Goal: Task Accomplishment & Management: Use online tool/utility

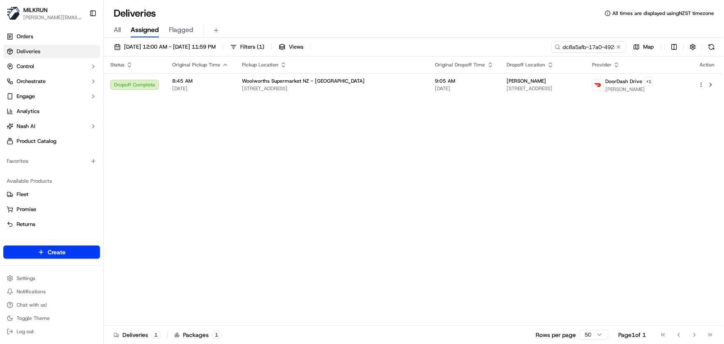
click at [620, 50] on button at bounding box center [618, 47] width 8 height 8
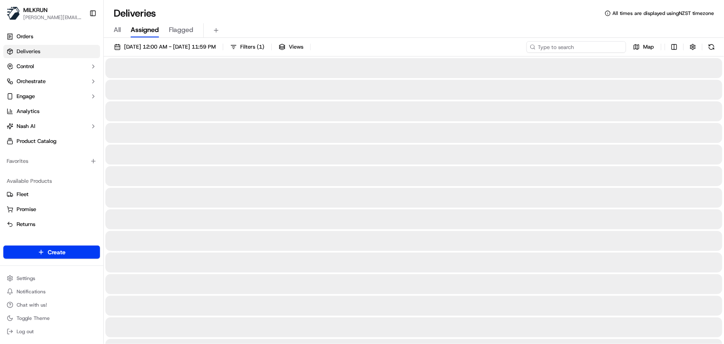
drag, startPoint x: 575, startPoint y: 45, endPoint x: 578, endPoint y: 29, distance: 16.2
click at [575, 44] on input at bounding box center [577, 47] width 100 height 12
paste input "Honey limbu"
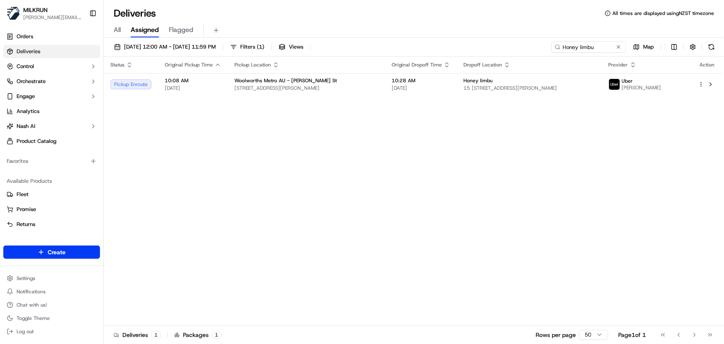
drag, startPoint x: 465, startPoint y: 159, endPoint x: 459, endPoint y: 151, distance: 10.1
click at [459, 151] on div "Status Original Pickup Time Pickup Location Original Dropoff Time Dropoff Locat…" at bounding box center [413, 190] width 619 height 269
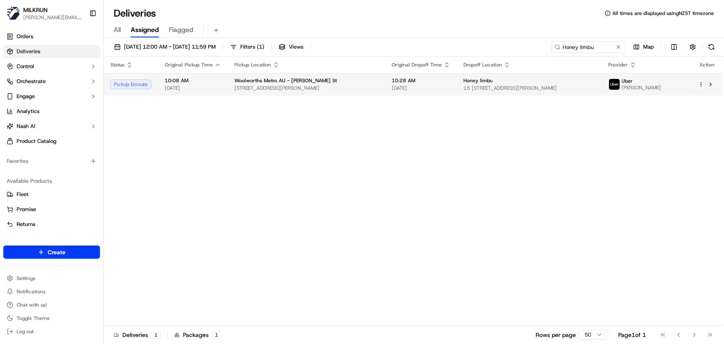
click at [469, 83] on span "Honey limbu" at bounding box center [477, 80] width 29 height 7
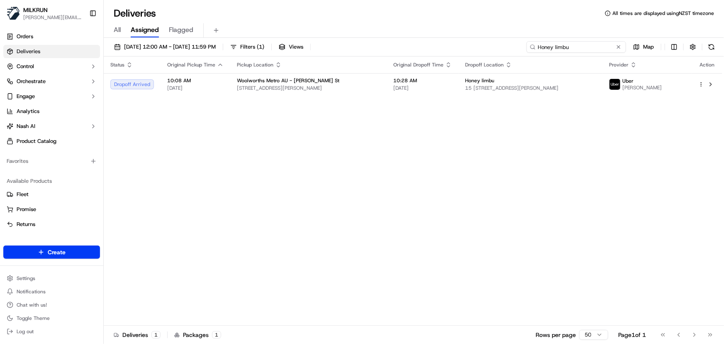
drag, startPoint x: 575, startPoint y: 46, endPoint x: 124, endPoint y: 12, distance: 452.3
click at [124, 12] on div "Deliveries All times are displayed using NZST timezone All Assigned Flagged 16/…" at bounding box center [414, 172] width 620 height 344
paste input "Zoya Toofohe"
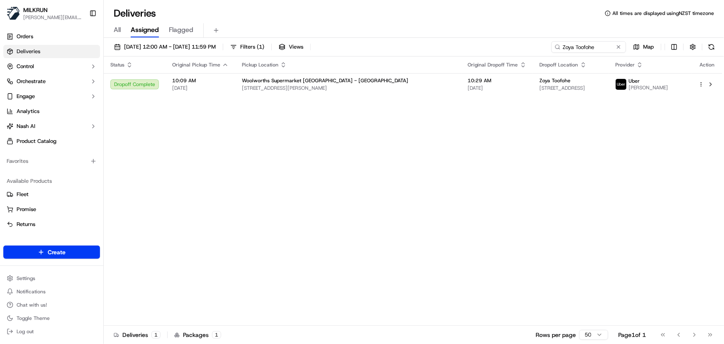
click at [541, 238] on div "Status Original Pickup Time Pickup Location Original Dropoff Time Dropoff Locat…" at bounding box center [413, 190] width 619 height 269
click at [701, 86] on html "MILKRUN irene.salaivao@woolworths.co.nz Toggle Sidebar Orders Deliveries Contro…" at bounding box center [362, 172] width 724 height 344
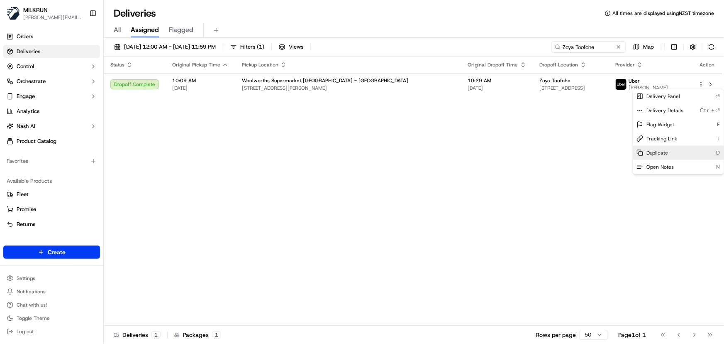
click at [660, 151] on span "Duplicate" at bounding box center [657, 152] width 22 height 7
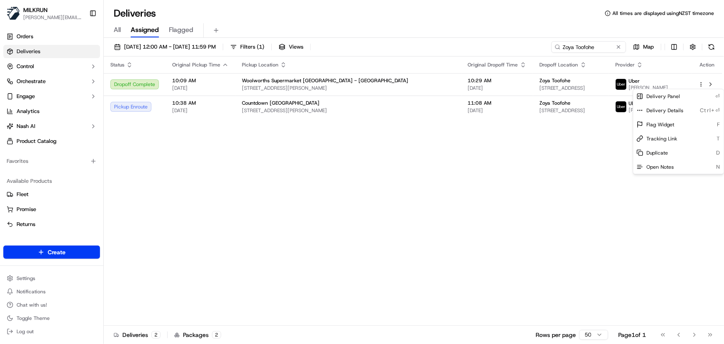
click at [602, 41] on html "MILKRUN irene.salaivao@woolworths.co.nz Toggle Sidebar Orders Deliveries Contro…" at bounding box center [362, 172] width 724 height 344
drag, startPoint x: 600, startPoint y: 46, endPoint x: 273, endPoint y: 66, distance: 328.0
click at [273, 66] on div "16/09/2025 12:00 AM - 16/09/2025 11:59 PM Filters ( 1 ) Views Zoya Toofohe Map …" at bounding box center [414, 191] width 620 height 307
type input "rode road"
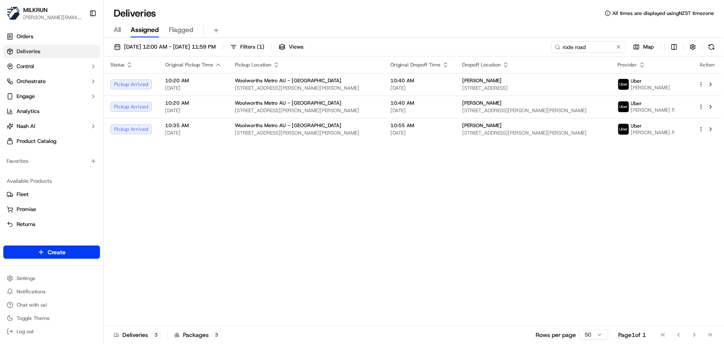
click at [398, 257] on div "Status Original Pickup Time Pickup Location Original Dropoff Time Dropoff Locat…" at bounding box center [413, 190] width 619 height 269
click at [163, 199] on div "Status Original Pickup Time Pickup Location Original Dropoff Time Dropoff Locat…" at bounding box center [413, 190] width 619 height 269
drag, startPoint x: 166, startPoint y: 202, endPoint x: 157, endPoint y: 184, distance: 20.2
click at [166, 202] on div "Status Original Pickup Time Pickup Location Original Dropoff Time Dropoff Locat…" at bounding box center [413, 190] width 619 height 269
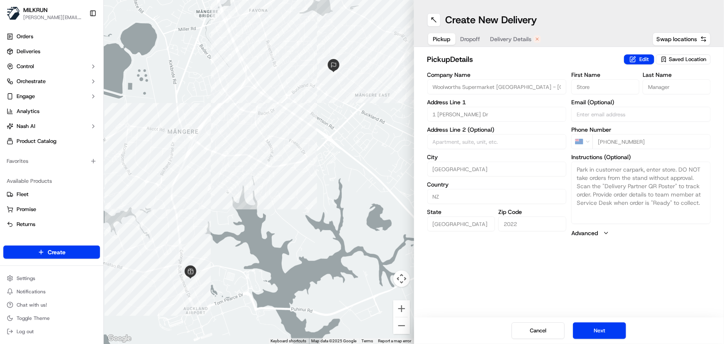
click at [473, 39] on span "Dropoff" at bounding box center [471, 39] width 20 height 8
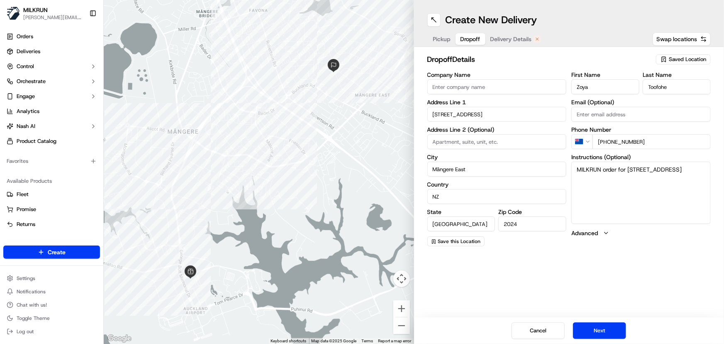
click at [505, 37] on span "Delivery Details" at bounding box center [510, 39] width 41 height 8
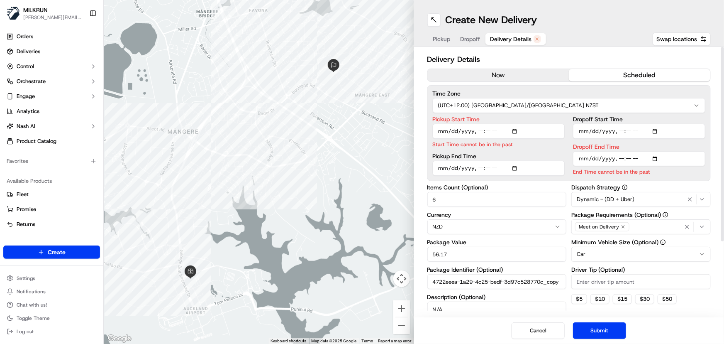
click at [490, 71] on button "now" at bounding box center [498, 75] width 141 height 12
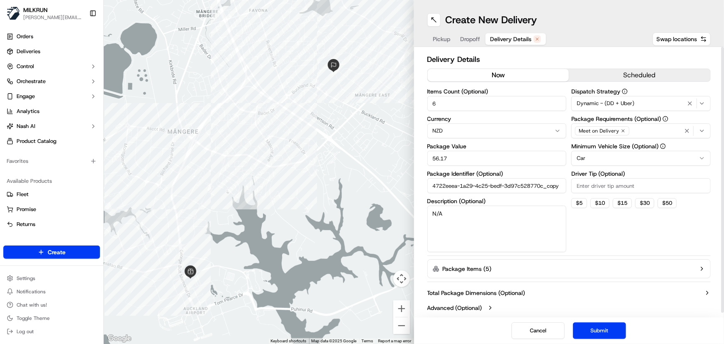
drag, startPoint x: 249, startPoint y: 104, endPoint x: 120, endPoint y: 110, distance: 128.7
click at [127, 112] on div "← Move left → Move right ↑ Move up ↓ Move down + Zoom in - Zoom out Home Jump l…" at bounding box center [414, 172] width 620 height 344
type input "2"
click at [604, 328] on button "Submit" at bounding box center [599, 330] width 53 height 17
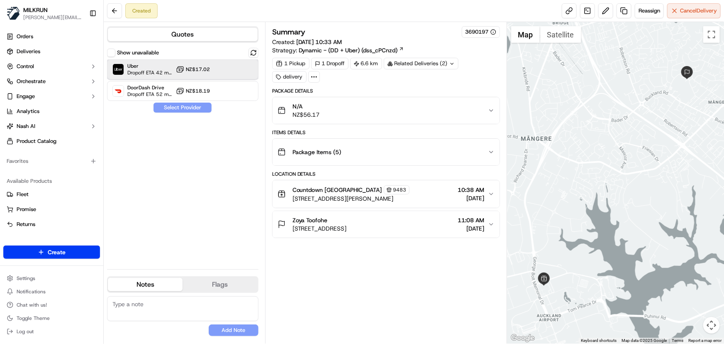
click at [236, 70] on div at bounding box center [233, 69] width 10 height 10
click at [197, 107] on button "Assign Provider" at bounding box center [182, 107] width 59 height 10
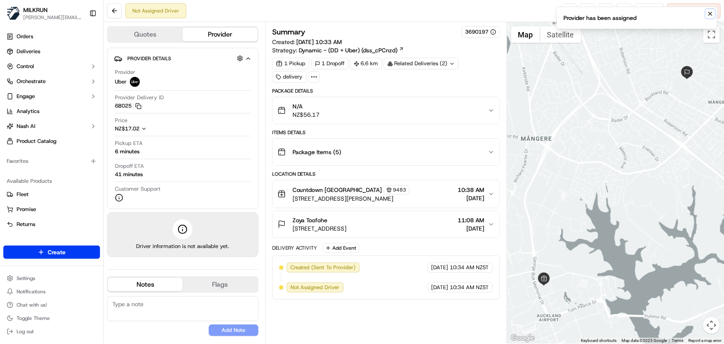
click at [710, 15] on icon "Notifications (F8)" at bounding box center [710, 13] width 7 height 7
click at [570, 14] on link at bounding box center [569, 10] width 15 height 15
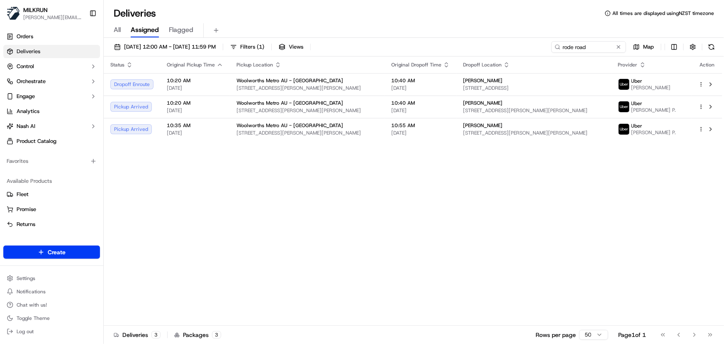
click at [206, 191] on div "Status Original Pickup Time Pickup Location Original Dropoff Time Dropoff Locat…" at bounding box center [413, 190] width 619 height 269
click at [298, 245] on div "Status Original Pickup Time Pickup Location Original Dropoff Time Dropoff Locat…" at bounding box center [413, 190] width 619 height 269
click at [187, 169] on div "Status Original Pickup Time Pickup Location Original Dropoff Time Dropoff Locat…" at bounding box center [413, 190] width 619 height 269
click at [344, 259] on div "Status Original Pickup Time Pickup Location Original Dropoff Time Dropoff Locat…" at bounding box center [413, 190] width 619 height 269
drag, startPoint x: 591, startPoint y: 47, endPoint x: 21, endPoint y: 73, distance: 571.1
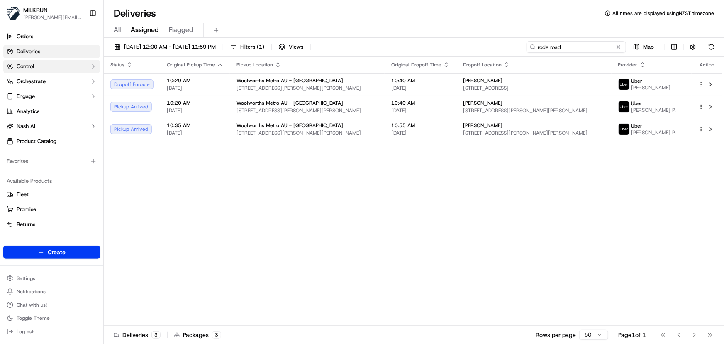
click at [23, 71] on div "[PERSON_NAME] [PERSON_NAME][EMAIL_ADDRESS][DOMAIN_NAME] Toggle Sidebar Orders D…" at bounding box center [362, 172] width 724 height 344
paste input "[PERSON_NAME]"
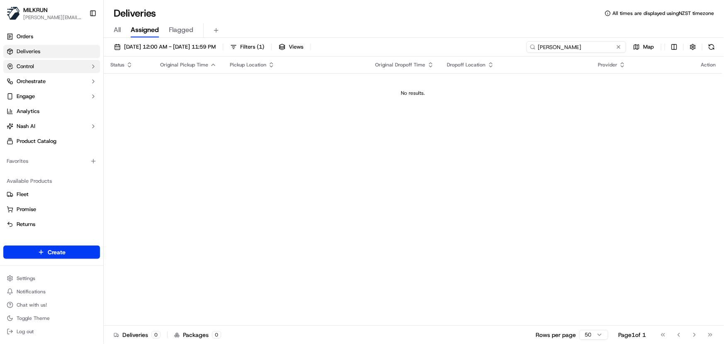
type input "[PERSON_NAME]"
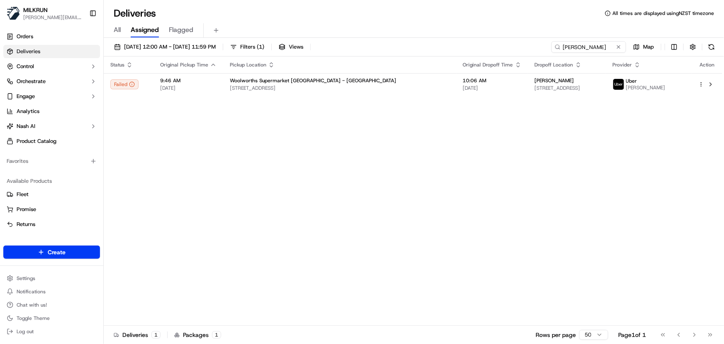
click at [261, 172] on div "Status Original Pickup Time Pickup Location Original Dropoff Time Dropoff Locat…" at bounding box center [413, 190] width 619 height 269
click at [232, 192] on div "Status Original Pickup Time Pickup Location Original Dropoff Time Dropoff Locat…" at bounding box center [413, 190] width 619 height 269
click at [227, 148] on div "Status Original Pickup Time Pickup Location Original Dropoff Time Dropoff Locat…" at bounding box center [413, 190] width 619 height 269
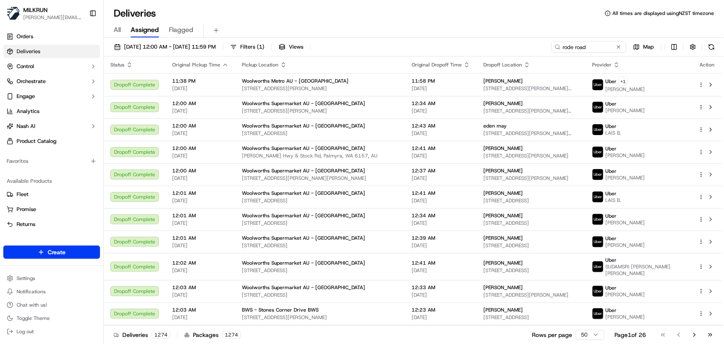
type input "rode road"
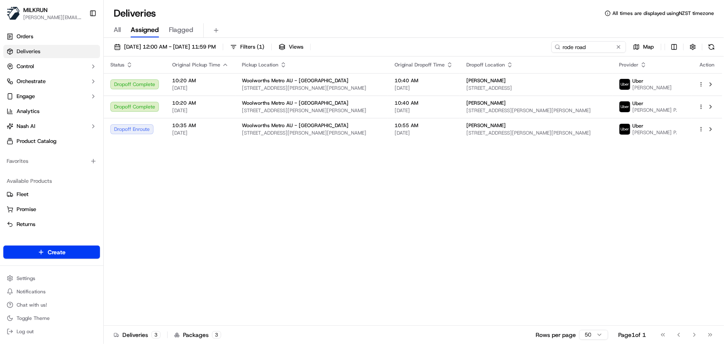
click at [457, 220] on div "Status Original Pickup Time Pickup Location Original Dropoff Time Dropoff Locat…" at bounding box center [413, 190] width 619 height 269
